Goal: Transaction & Acquisition: Purchase product/service

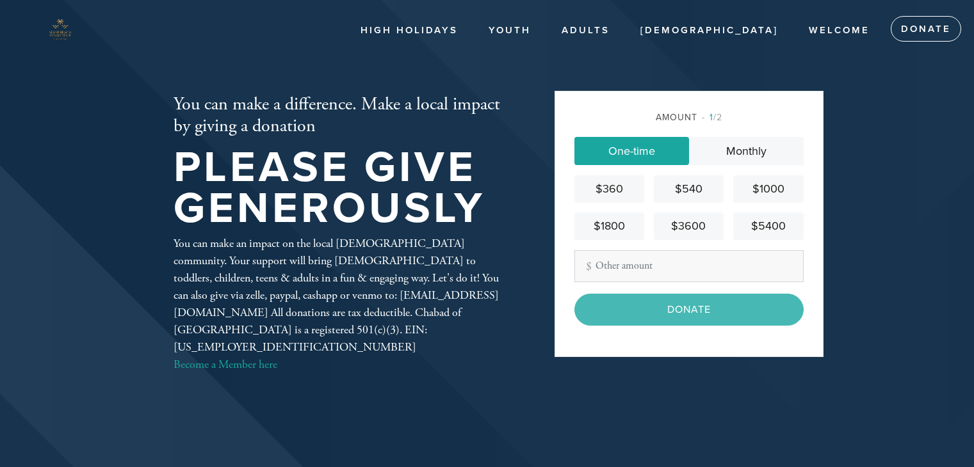
click at [663, 276] on input "Other Amount" at bounding box center [688, 266] width 229 height 32
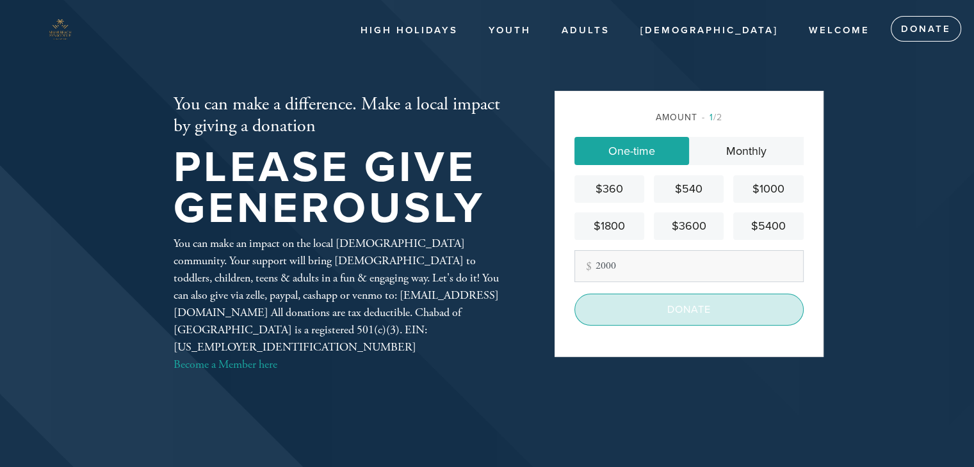
type input "2000"
click at [680, 310] on input "Donate" at bounding box center [688, 310] width 229 height 32
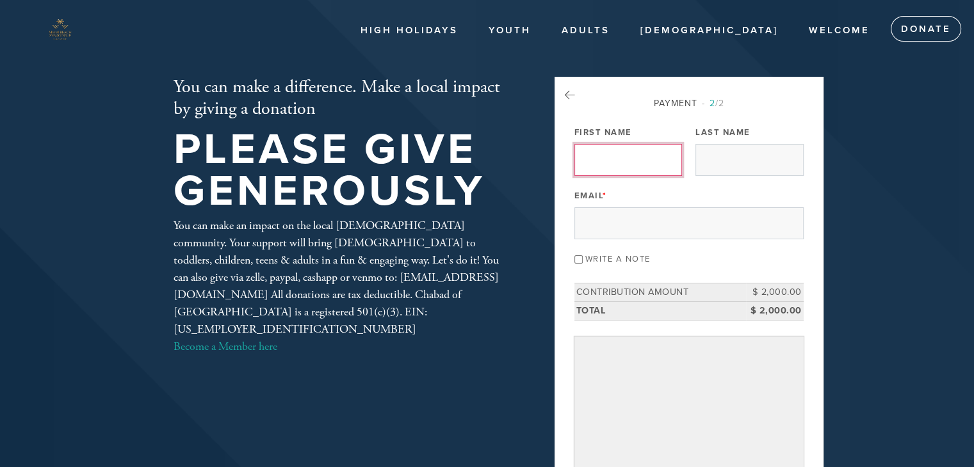
click at [640, 162] on input "First Name" at bounding box center [628, 160] width 108 height 32
type input "Binyamin"
type input "[PERSON_NAME]"
type input "[EMAIL_ADDRESS][DOMAIN_NAME]"
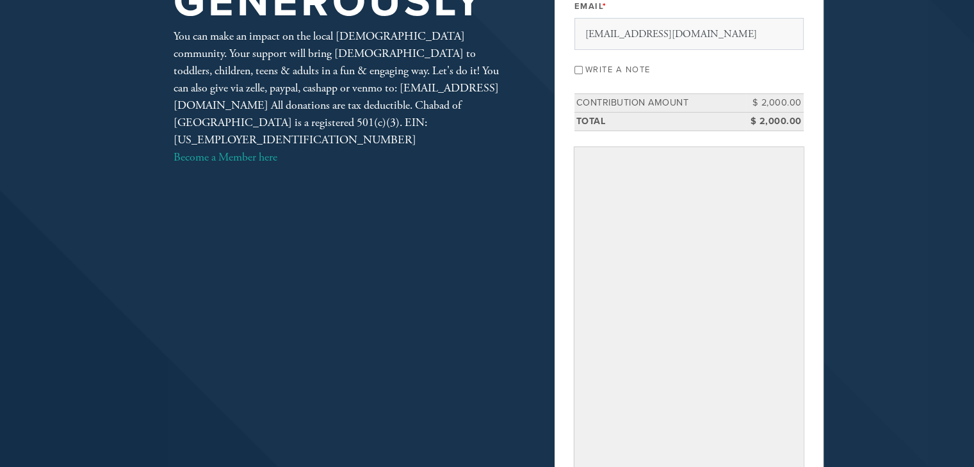
scroll to position [194, 0]
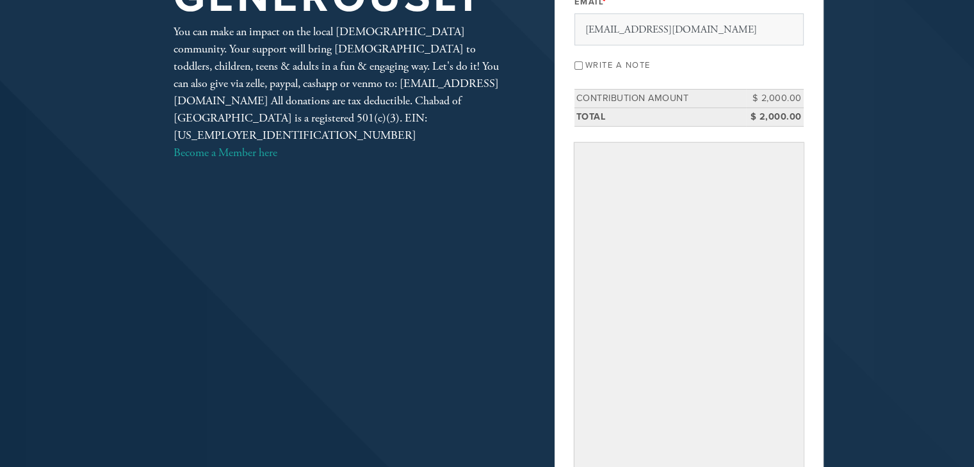
click at [809, 380] on div "Payment 2 /2 Payment Processor Pay Later Chabad of [GEOGRAPHIC_DATA] PayPal Fir…" at bounding box center [688, 217] width 269 height 669
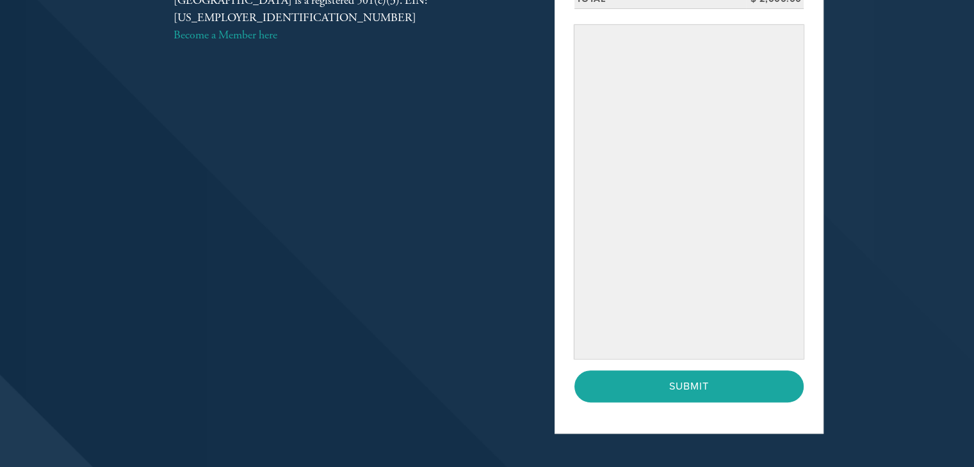
scroll to position [314, 0]
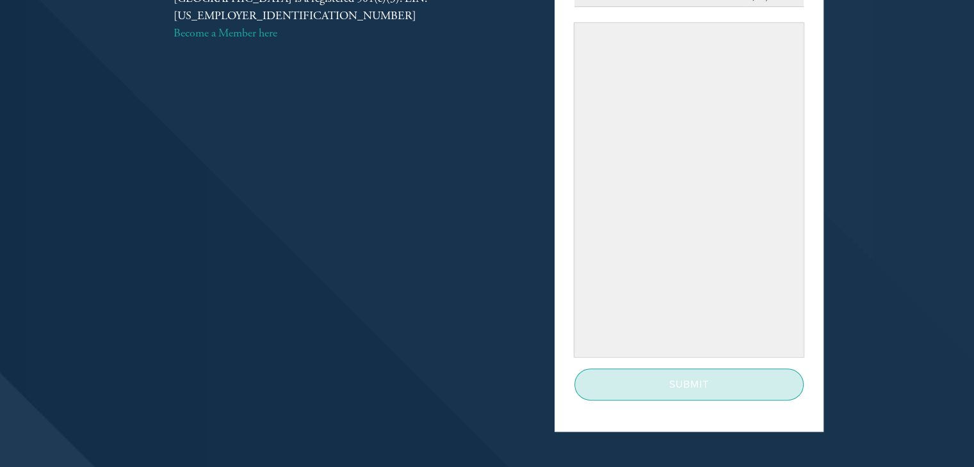
click at [750, 376] on input "Submit" at bounding box center [688, 385] width 229 height 32
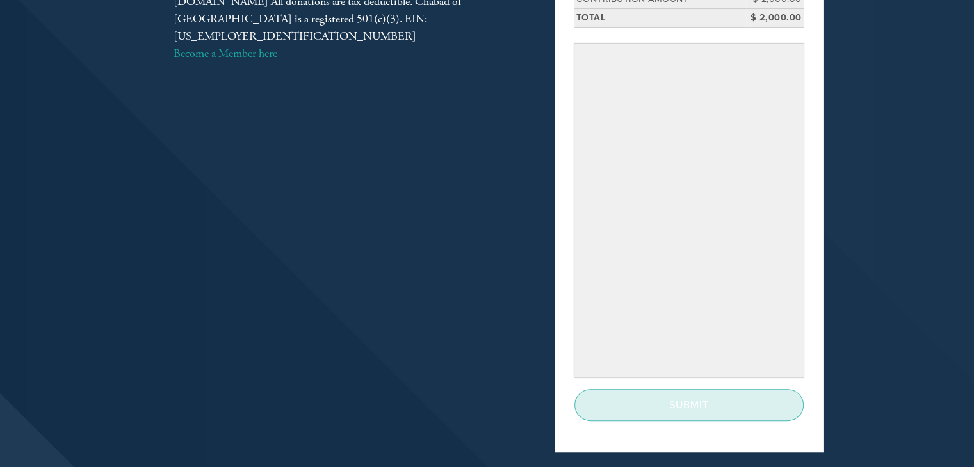
scroll to position [299, 0]
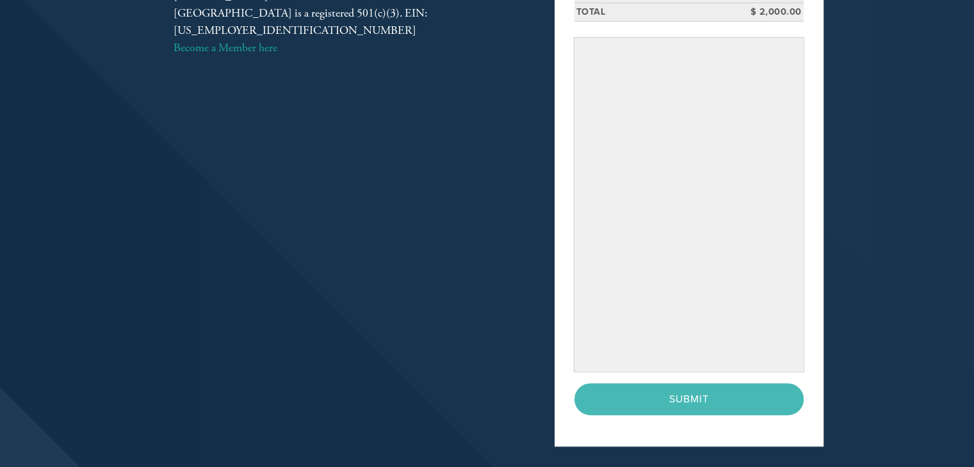
click at [702, 403] on div "< Previous Page Submit" at bounding box center [688, 399] width 229 height 32
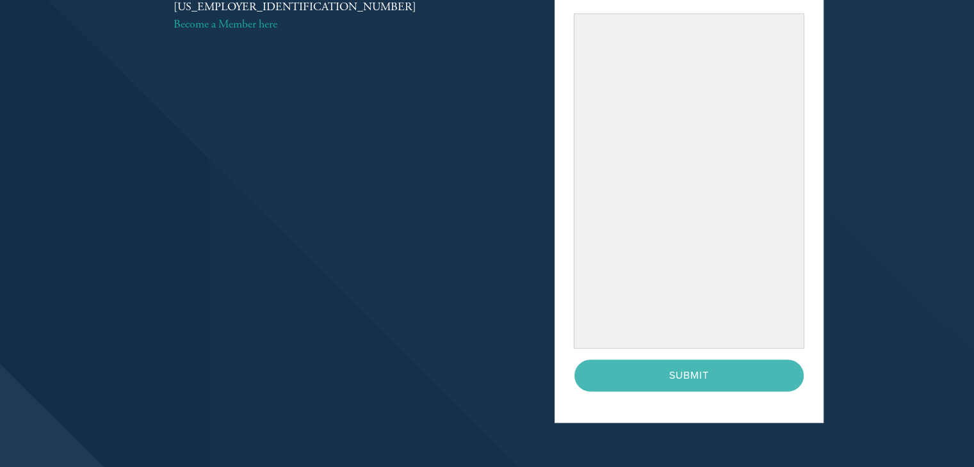
scroll to position [327, 0]
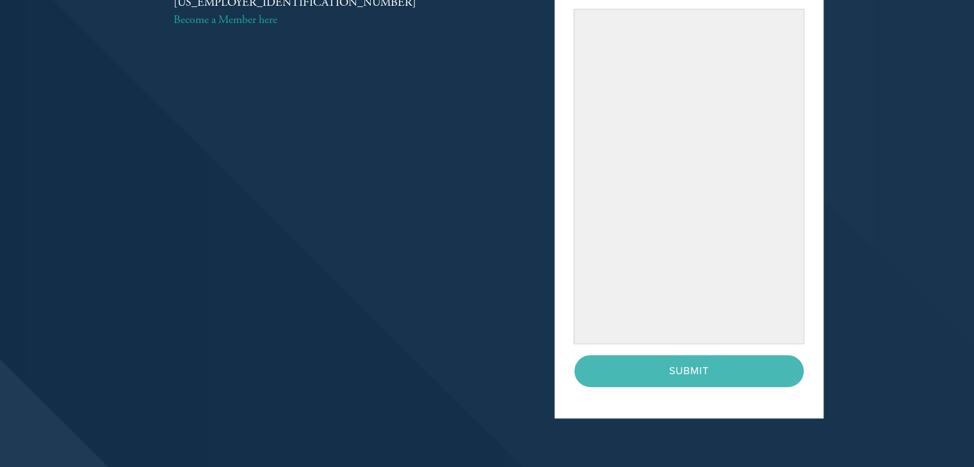
click at [694, 362] on div "< Previous Page Submit" at bounding box center [688, 371] width 229 height 32
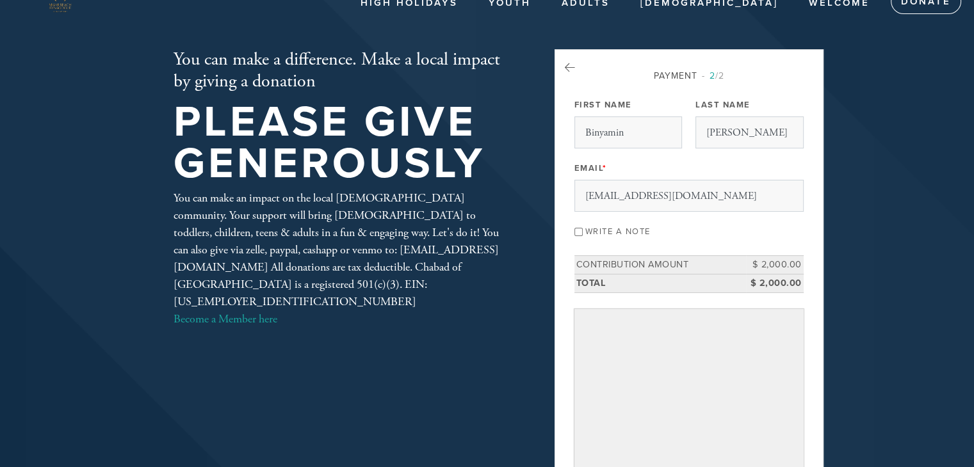
scroll to position [0, 0]
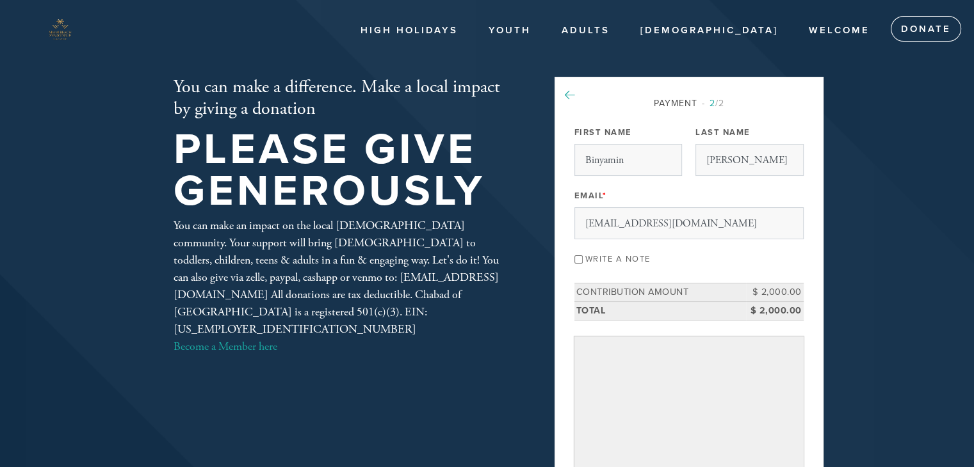
click at [567, 97] on icon at bounding box center [570, 96] width 10 height 12
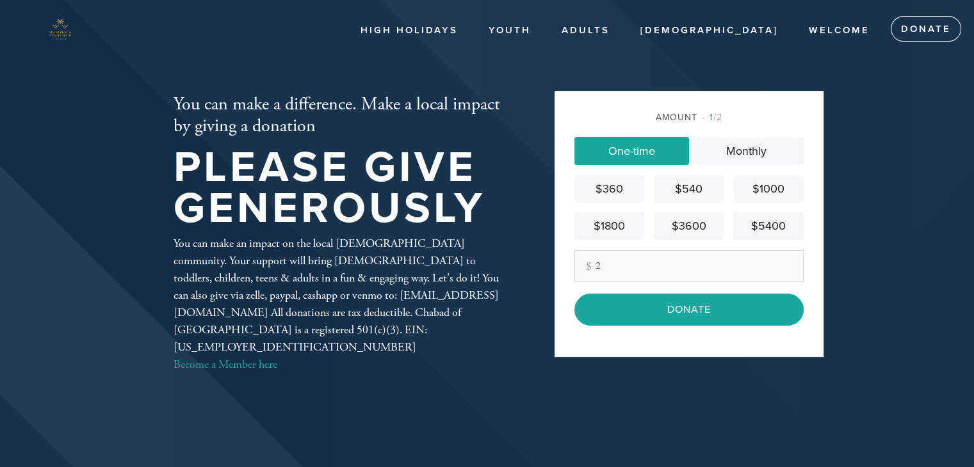
click at [659, 266] on input "2" at bounding box center [688, 266] width 229 height 32
type input "2000"
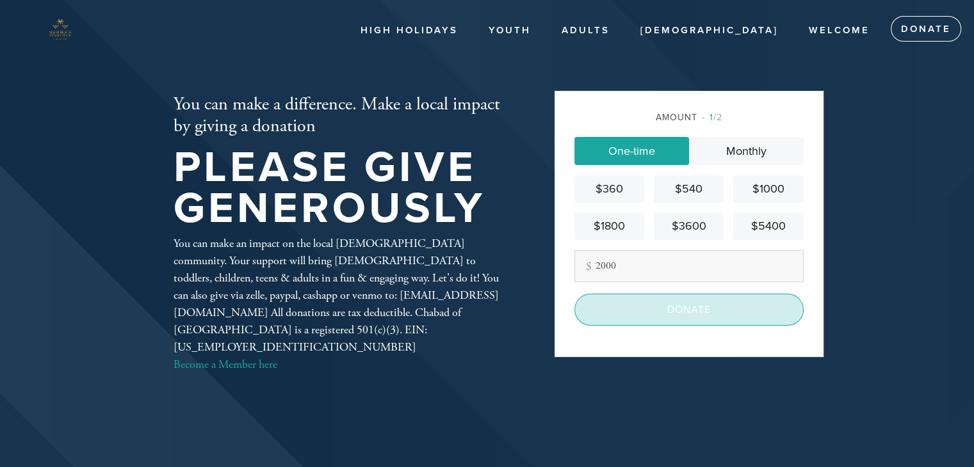
click at [668, 309] on input "Donate" at bounding box center [688, 310] width 229 height 32
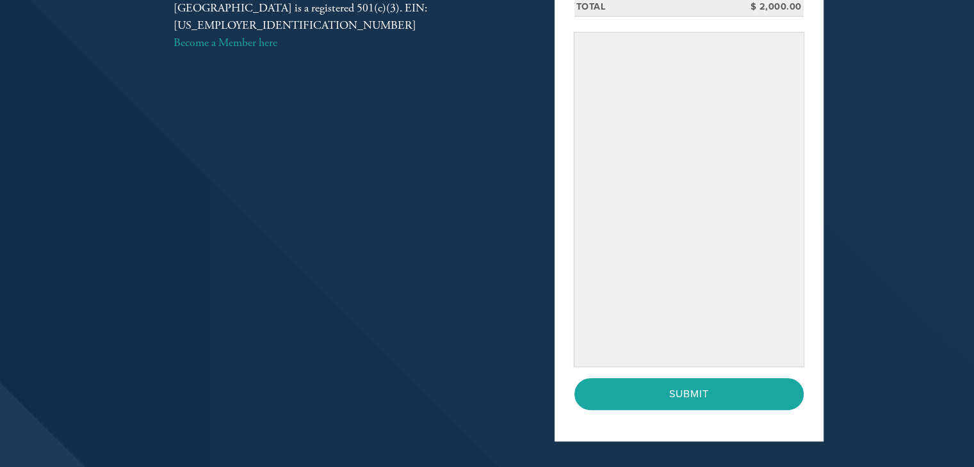
scroll to position [305, 0]
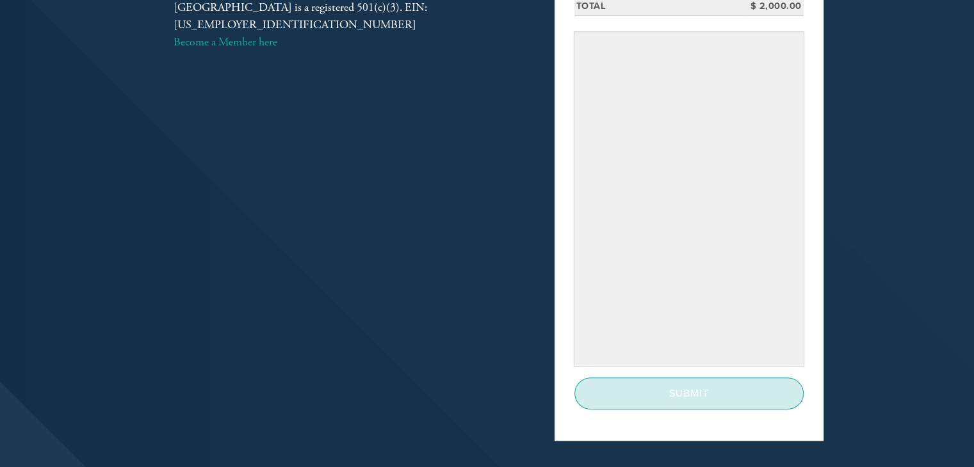
click at [705, 400] on input "Submit" at bounding box center [688, 394] width 229 height 32
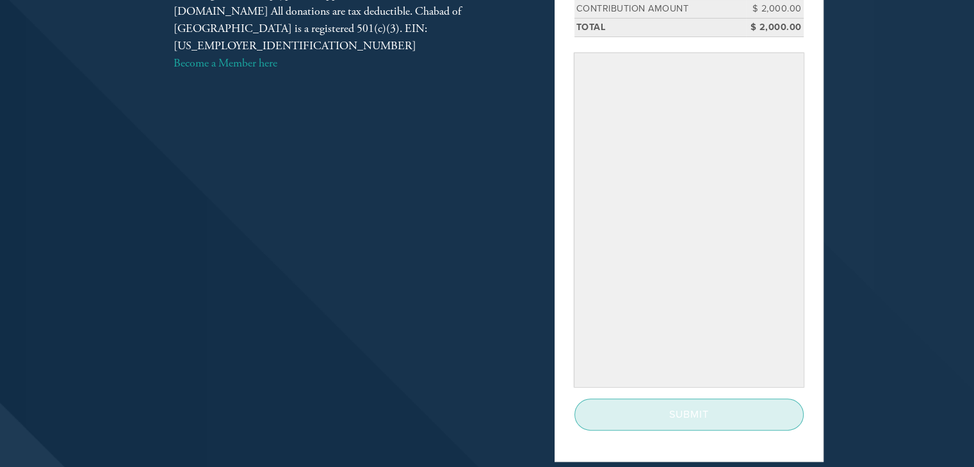
scroll to position [286, 0]
click at [705, 400] on div "< Previous Page Submit" at bounding box center [688, 413] width 229 height 32
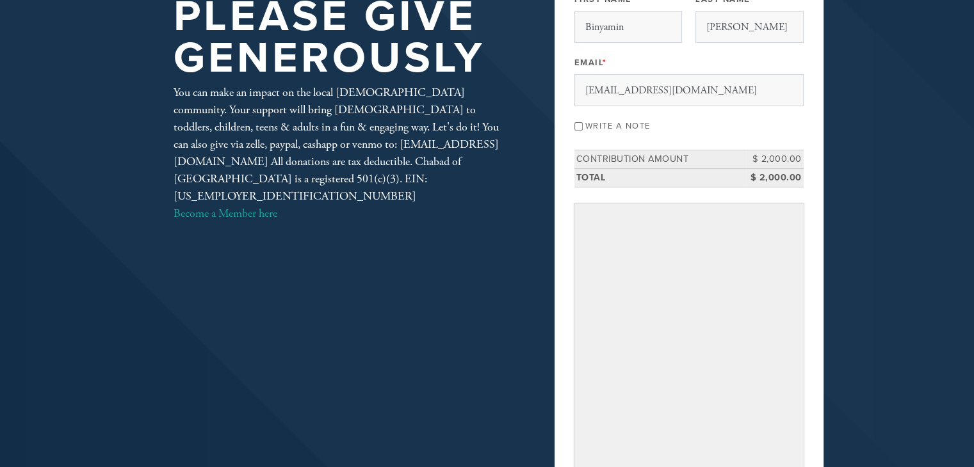
scroll to position [0, 0]
